Goal: Navigation & Orientation: Find specific page/section

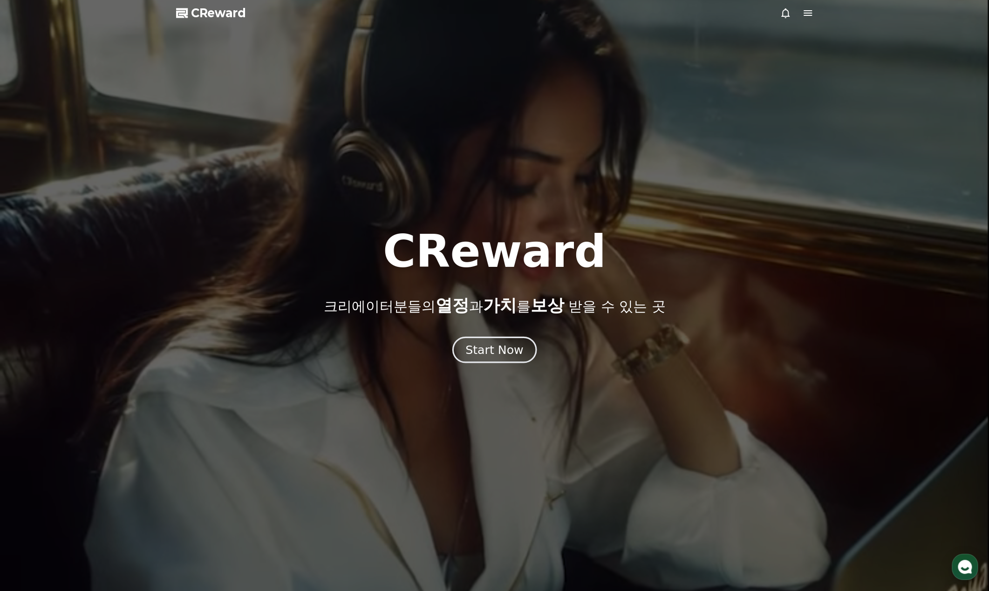
click at [492, 348] on div "Start Now" at bounding box center [495, 350] width 58 height 16
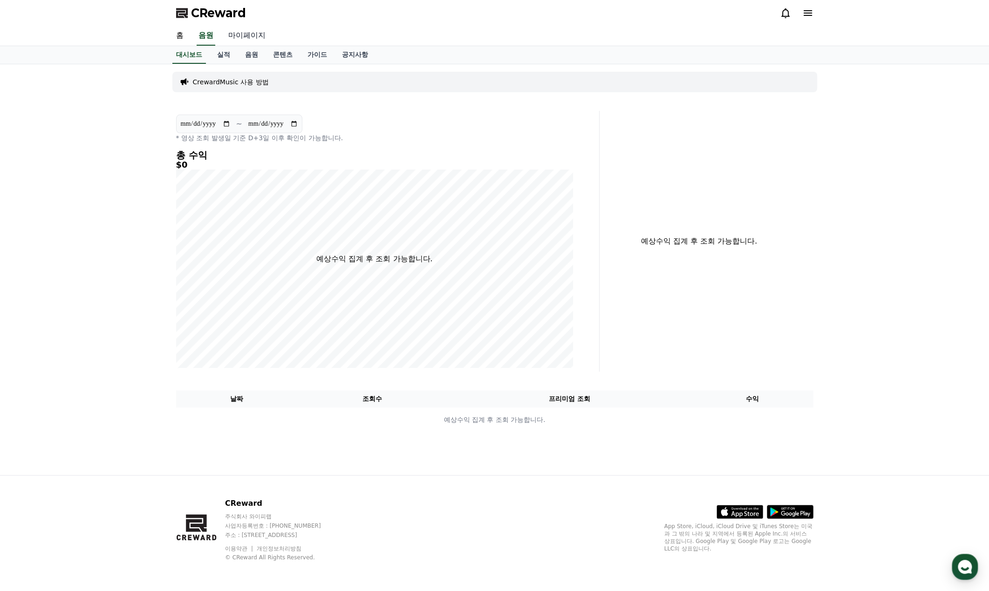
click at [240, 33] on link "마이페이지" at bounding box center [247, 36] width 52 height 20
select select "**********"
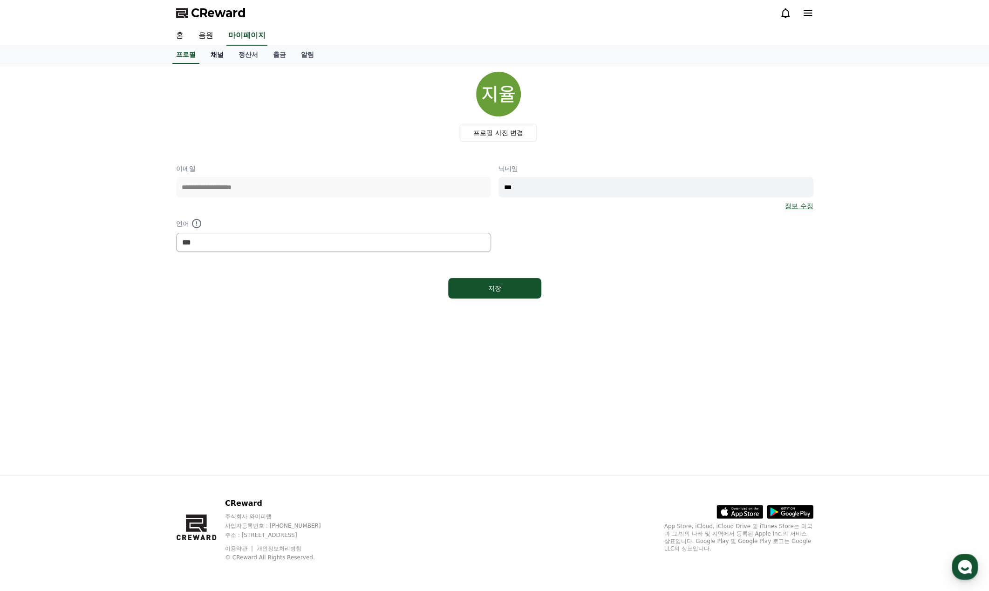
click at [225, 56] on link "채널" at bounding box center [217, 55] width 28 height 18
